Goal: Obtain resource: Download file/media

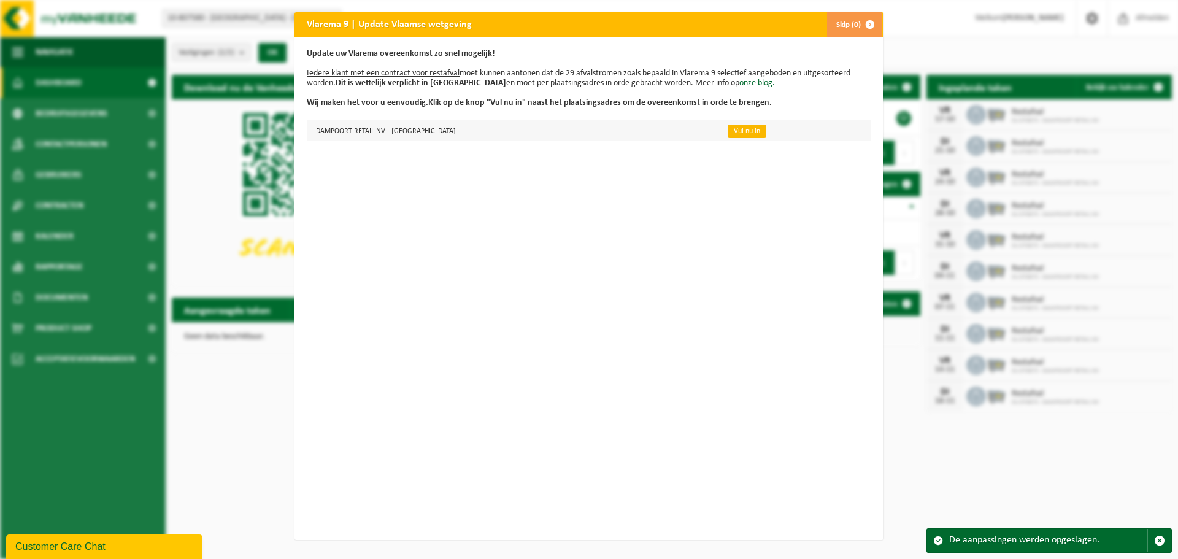
click at [728, 134] on link "Vul nu in" at bounding box center [747, 131] width 39 height 13
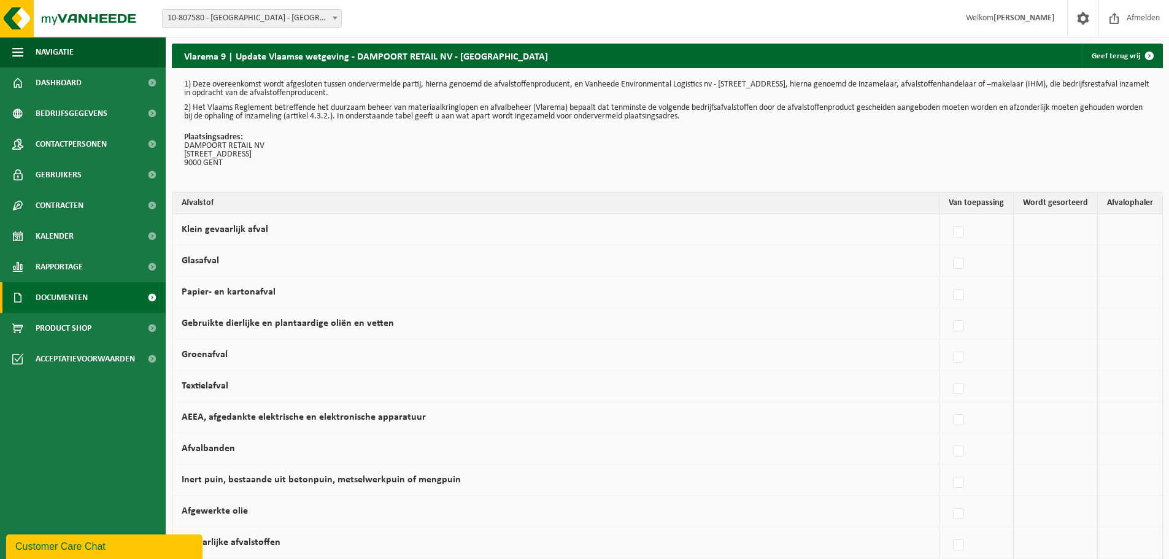
click at [86, 298] on span "Documenten" at bounding box center [62, 297] width 52 height 31
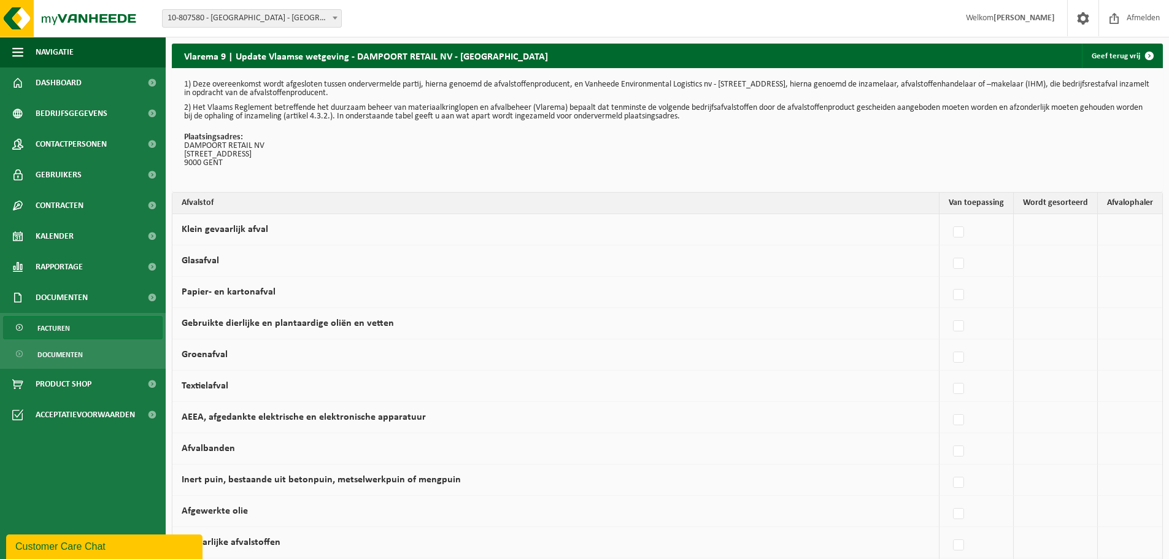
click at [64, 334] on span "Facturen" at bounding box center [53, 328] width 33 height 23
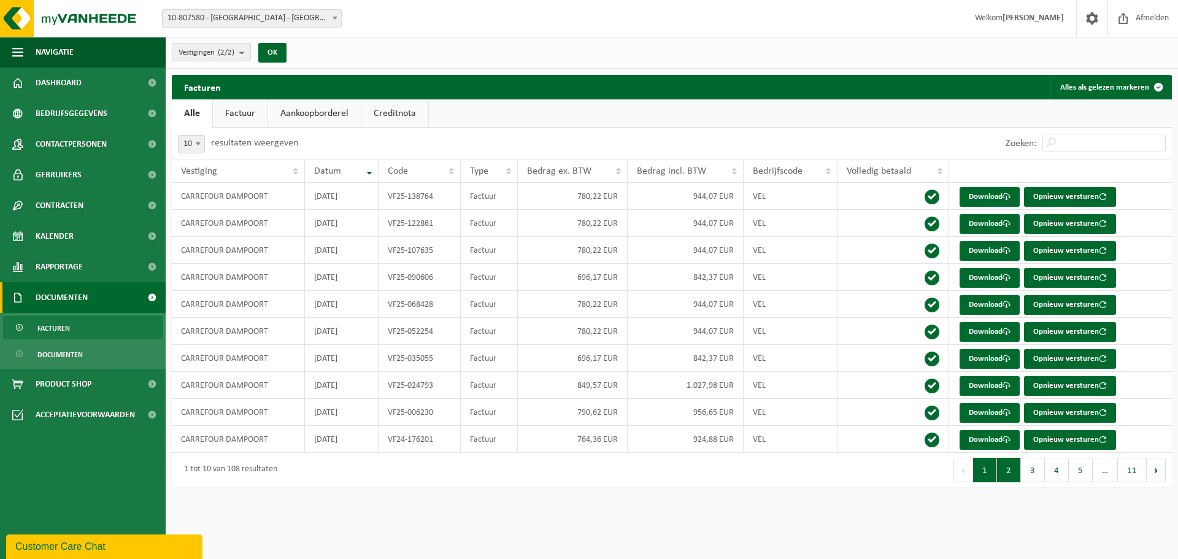
click at [1008, 469] on button "2" at bounding box center [1009, 470] width 24 height 25
click at [972, 193] on link "Download" at bounding box center [989, 197] width 60 height 20
